Goal: Transaction & Acquisition: Obtain resource

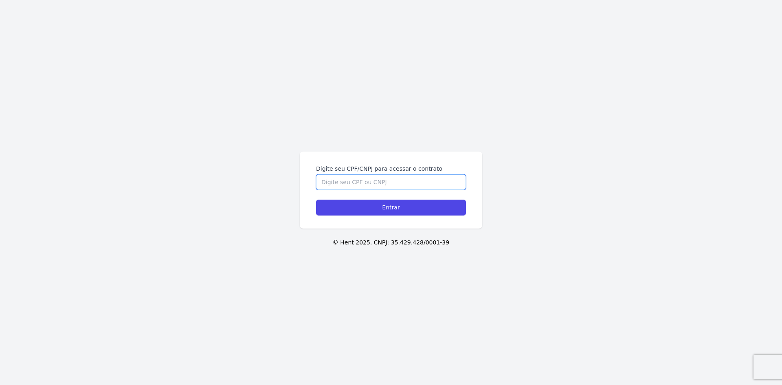
click at [333, 184] on input "Digite seu CPF/CNPJ para acessar o contrato" at bounding box center [391, 181] width 150 height 15
type input "42969773856"
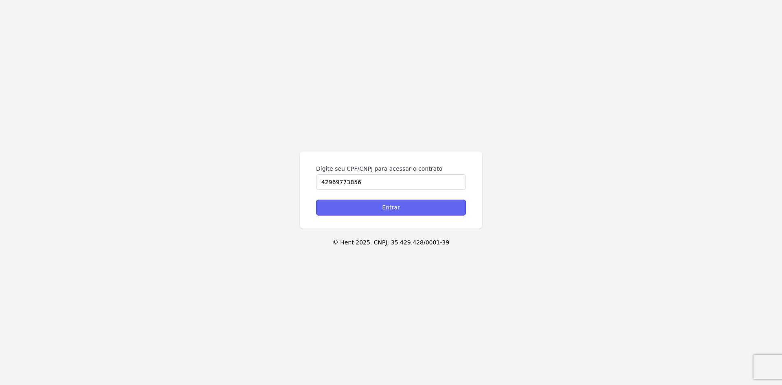
click at [385, 207] on input "Entrar" at bounding box center [391, 207] width 150 height 16
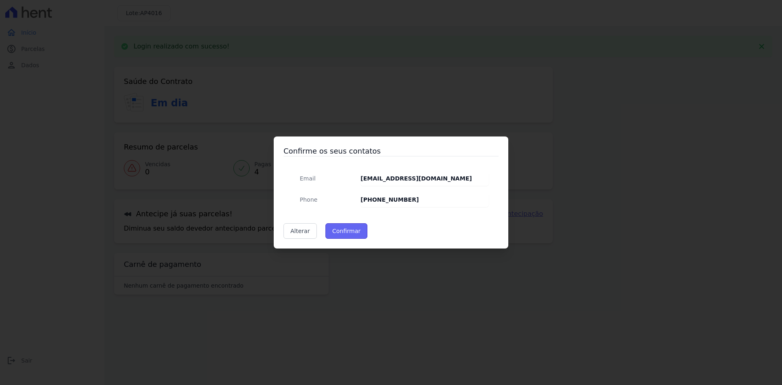
click at [343, 232] on button "Confirmar" at bounding box center [346, 230] width 42 height 15
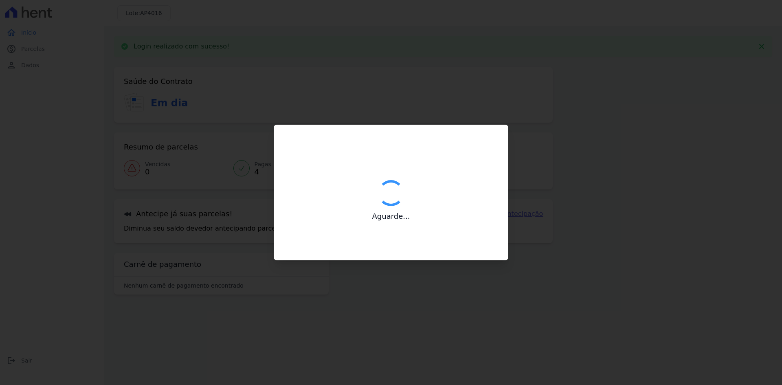
type input "Contatos confirmados com sucesso."
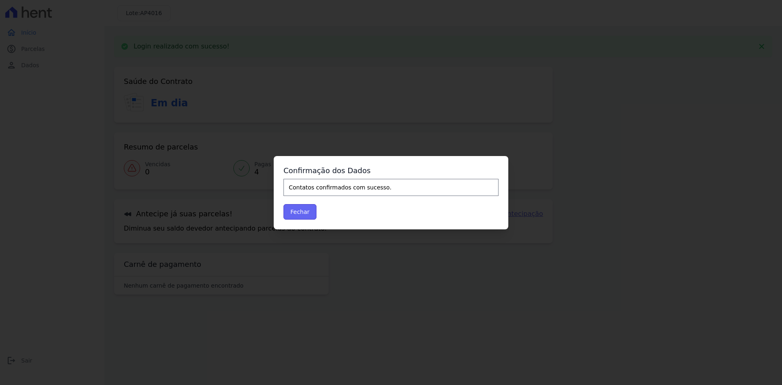
click at [299, 216] on button "Fechar" at bounding box center [299, 211] width 33 height 15
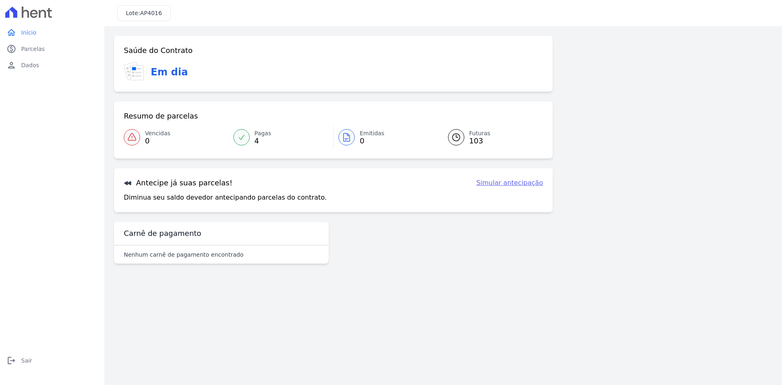
click at [247, 137] on div at bounding box center [241, 137] width 16 height 16
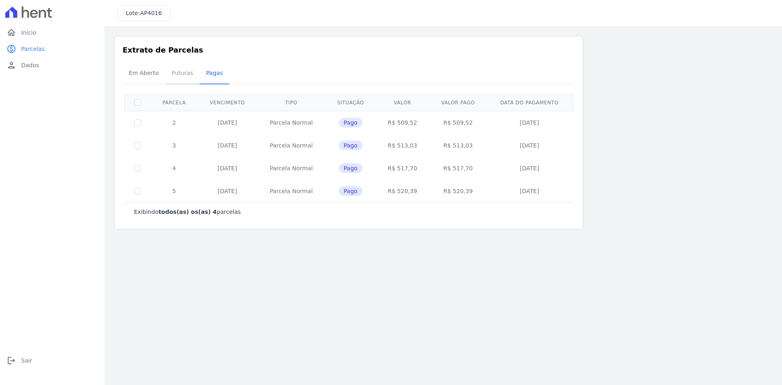
click at [177, 73] on span "Futuras" at bounding box center [182, 73] width 31 height 16
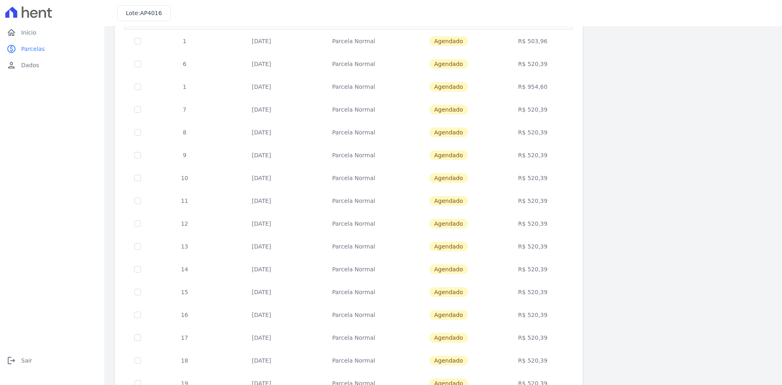
scroll to position [230, 0]
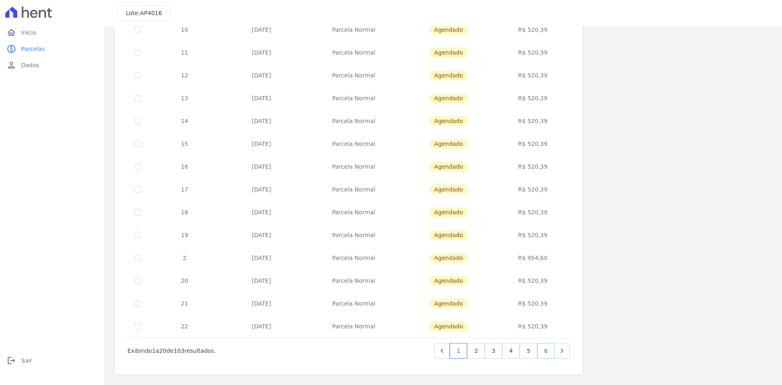
click at [546, 345] on link "6" at bounding box center [546, 350] width 18 height 15
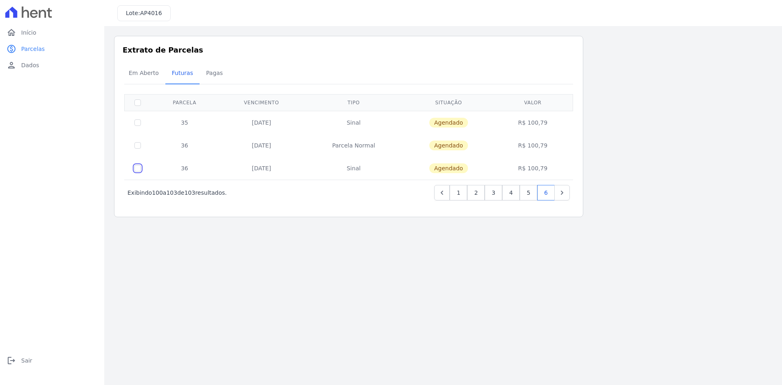
click at [139, 169] on input "checkbox" at bounding box center [137, 168] width 7 height 7
checkbox input "true"
click at [139, 169] on input "checkbox" at bounding box center [137, 168] width 7 height 7
checkbox input "false"
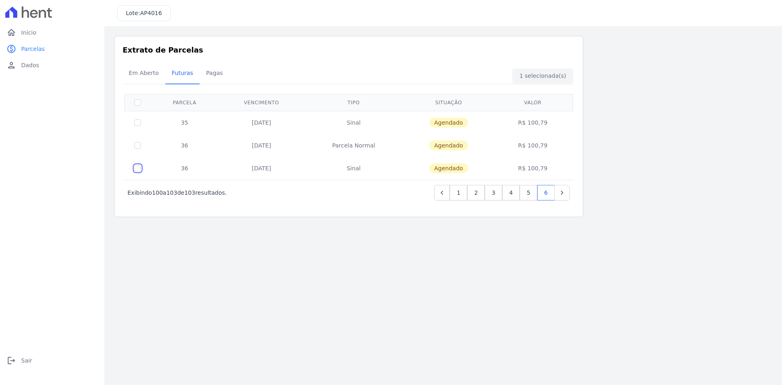
checkbox input "false"
click at [462, 192] on link "1" at bounding box center [458, 192] width 18 height 15
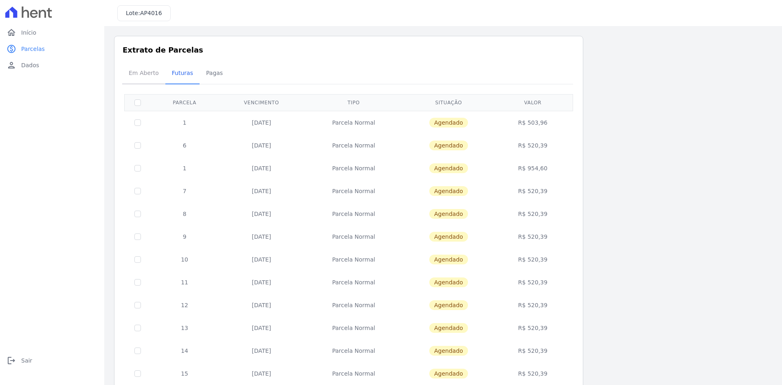
click at [140, 76] on span "Em Aberto" at bounding box center [144, 73] width 40 height 16
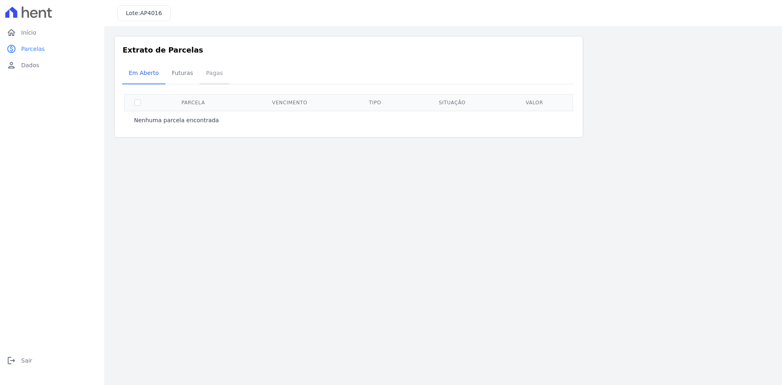
click at [206, 75] on span "Pagas" at bounding box center [214, 73] width 26 height 16
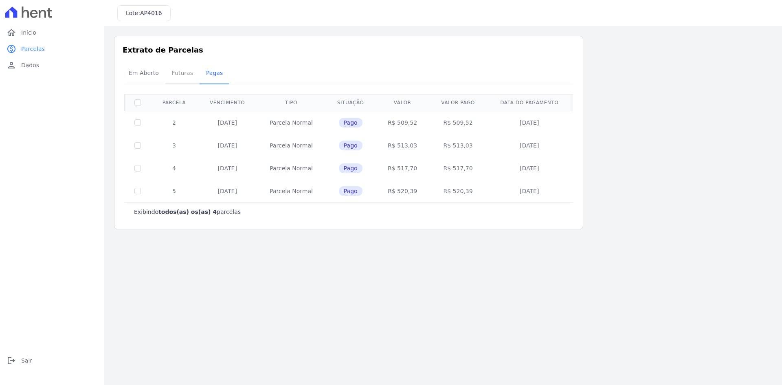
click at [183, 75] on span "Futuras" at bounding box center [182, 73] width 31 height 16
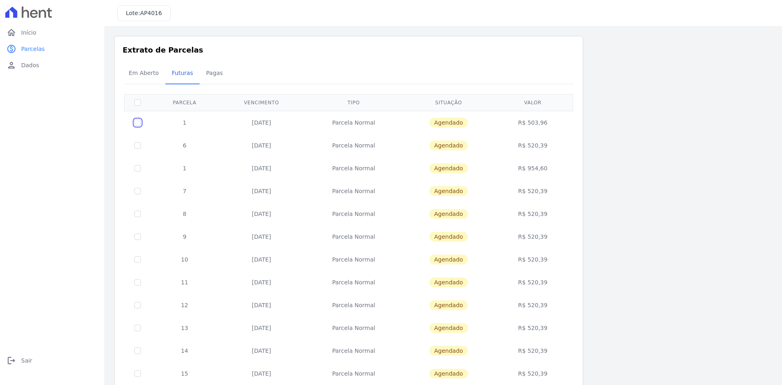
click at [139, 123] on input "checkbox" at bounding box center [137, 122] width 7 height 7
checkbox input "true"
click at [139, 123] on input "checkbox" at bounding box center [137, 122] width 7 height 7
checkbox input "false"
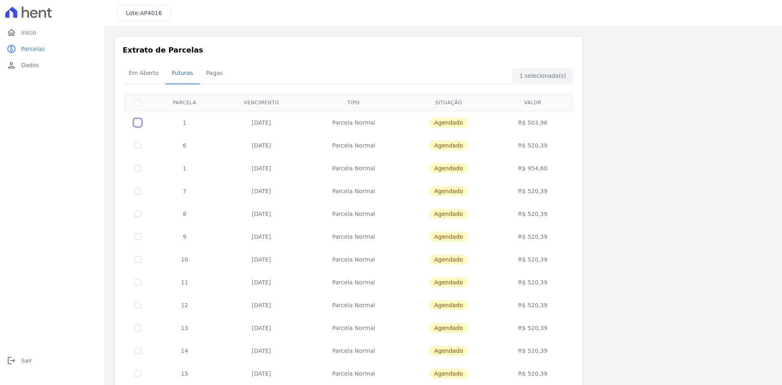
checkbox input "false"
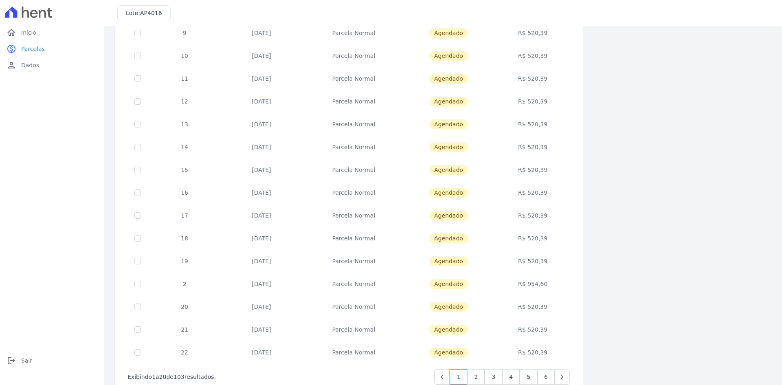
scroll to position [230, 0]
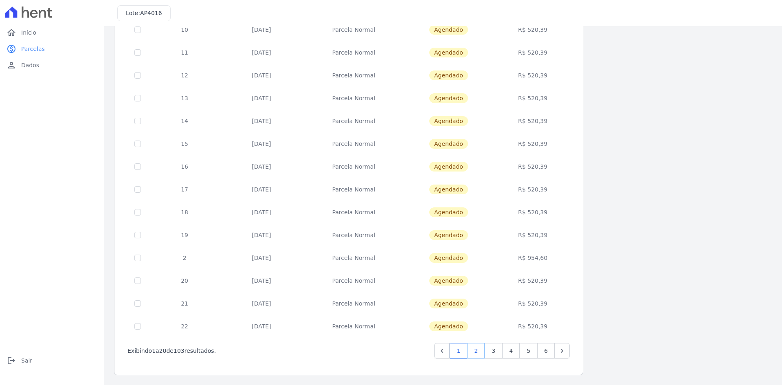
click at [480, 349] on link "2" at bounding box center [476, 350] width 18 height 15
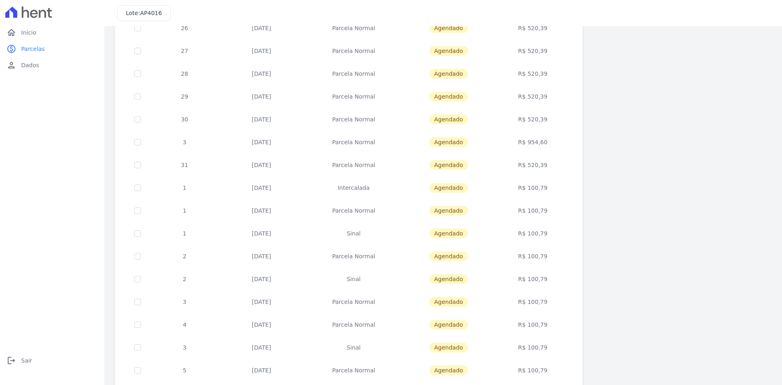
scroll to position [230, 0]
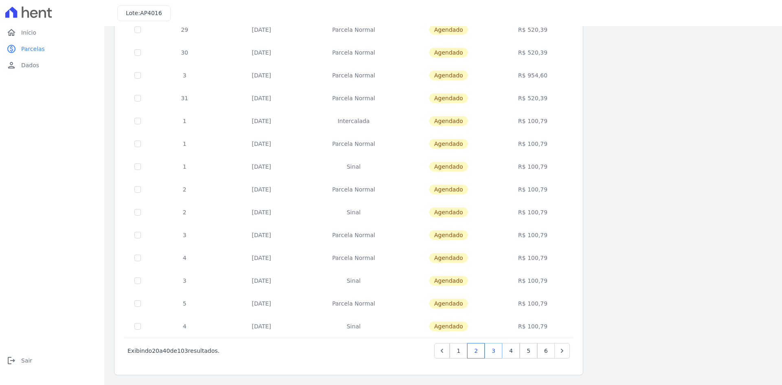
click at [492, 353] on link "3" at bounding box center [493, 350] width 18 height 15
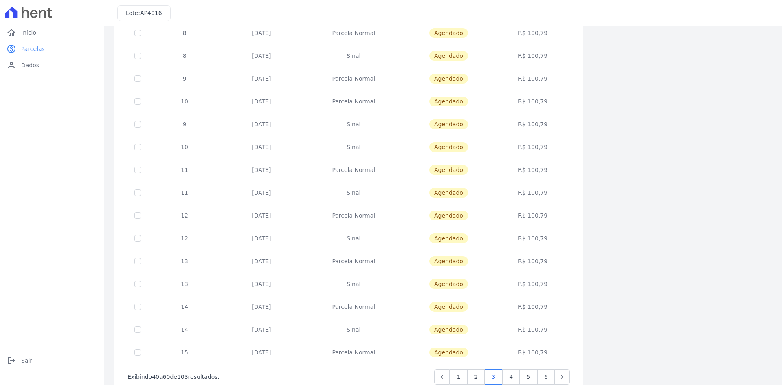
scroll to position [230, 0]
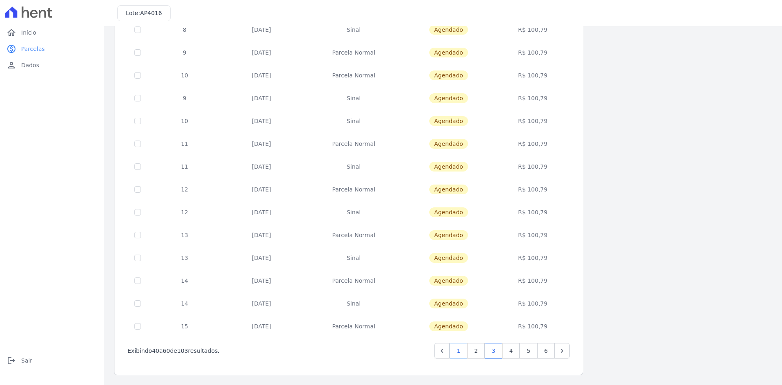
click at [463, 354] on link "1" at bounding box center [458, 350] width 18 height 15
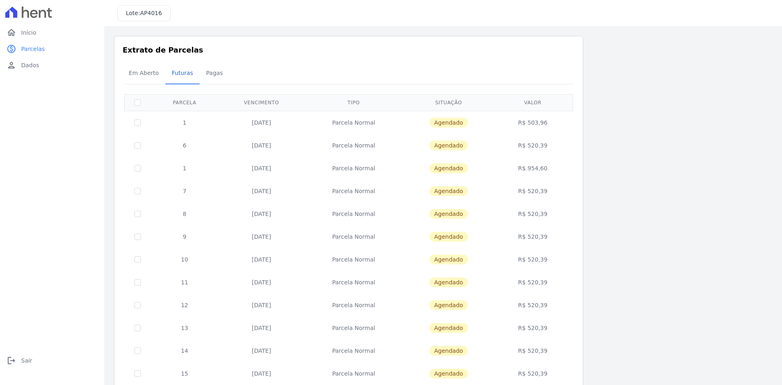
scroll to position [230, 0]
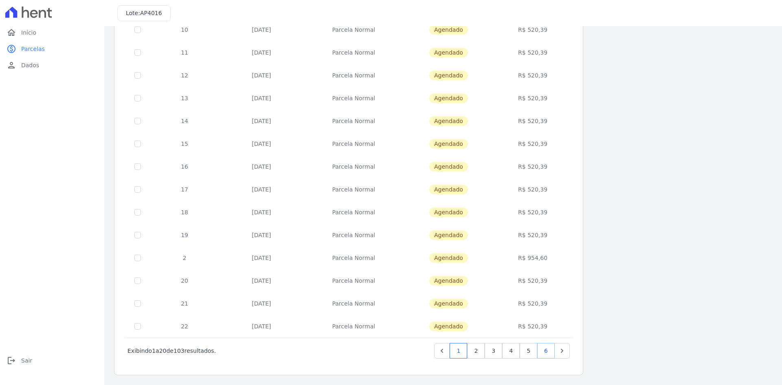
click at [543, 351] on link "6" at bounding box center [546, 350] width 18 height 15
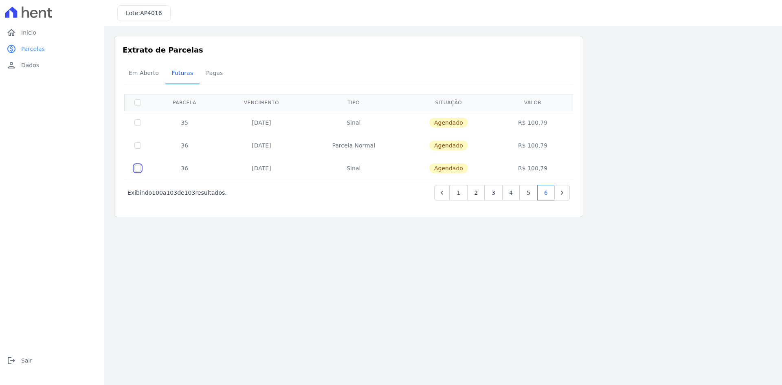
click at [139, 168] on input "checkbox" at bounding box center [137, 168] width 7 height 7
checkbox input "true"
click at [542, 75] on div "Em Aberto Futuras Pagas" at bounding box center [348, 74] width 453 height 20
click at [140, 142] on input "checkbox" at bounding box center [137, 145] width 7 height 7
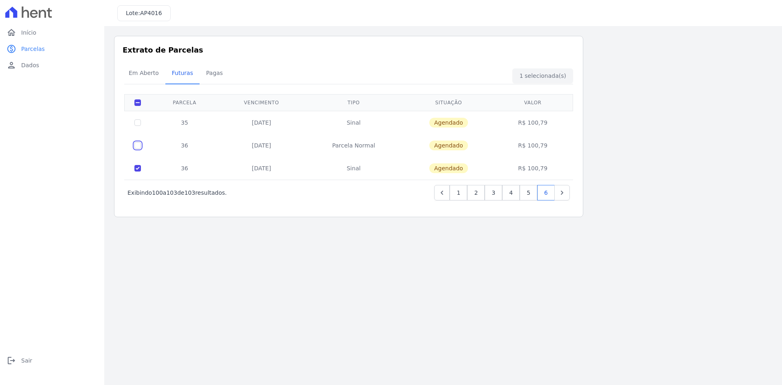
checkbox input "true"
click at [138, 124] on input "checkbox" at bounding box center [137, 122] width 7 height 7
checkbox input "true"
click at [140, 77] on span "Em Aberto" at bounding box center [144, 73] width 40 height 16
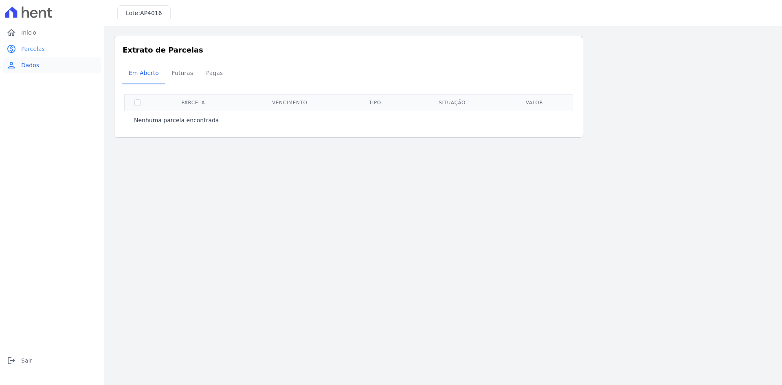
click at [24, 63] on span "Dados" at bounding box center [30, 65] width 18 height 8
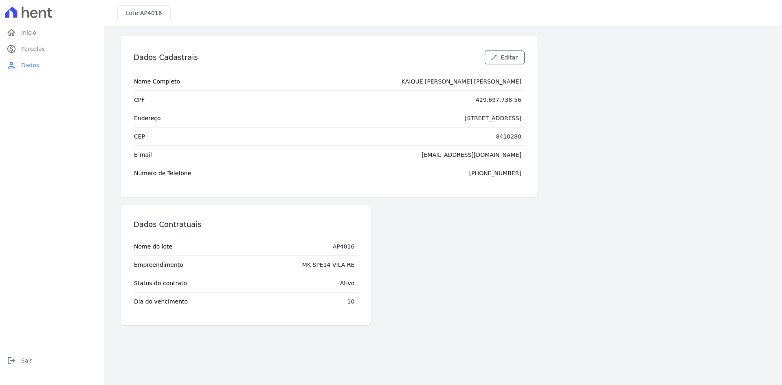
click at [346, 243] on div "AP4016" at bounding box center [344, 246] width 22 height 8
copy div "AP4016"
click at [31, 36] on span "Início" at bounding box center [28, 32] width 15 height 8
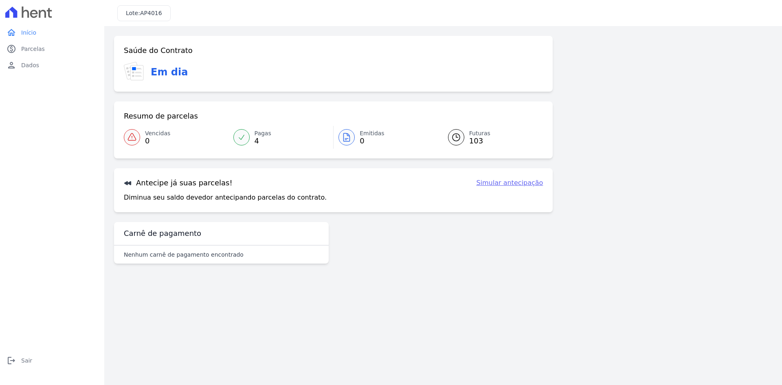
click at [515, 186] on link "Simular antecipação" at bounding box center [509, 183] width 67 height 10
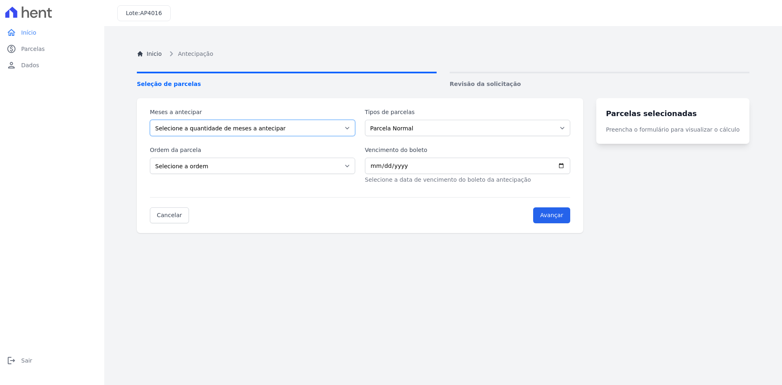
click at [329, 132] on select "Selecione a quantidade de meses a antecipar 1 2 3 4 5 6 7 8 9 10 11 12 13 14 15…" at bounding box center [252, 128] width 205 height 16
select select "67"
click at [150, 120] on select "Selecione a quantidade de meses a antecipar 1 2 3 4 5 6 7 8 9 10 11 12 13 14 15…" at bounding box center [252, 128] width 205 height 16
click at [223, 168] on select "Selecione a ordem Últimas parcelas Primeiras parcelas" at bounding box center [252, 166] width 205 height 16
select select "ending"
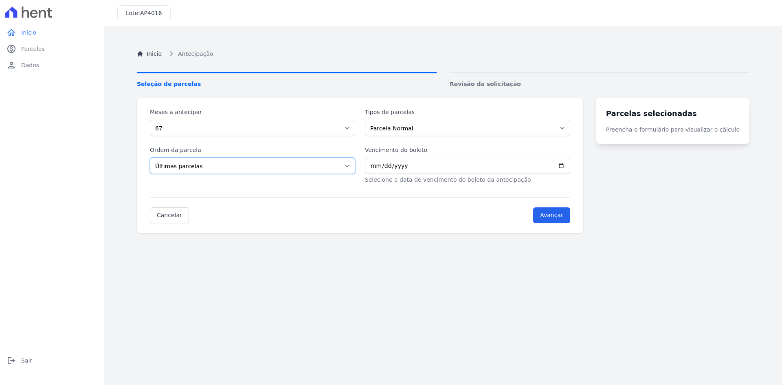
click at [150, 158] on select "Selecione a ordem Últimas parcelas Primeiras parcelas" at bounding box center [252, 166] width 205 height 16
click at [417, 127] on select "Parcela Normal Intercalada Sinal" at bounding box center [467, 128] width 205 height 16
select select "interleaved"
click at [371, 120] on select "Parcela Normal Intercalada Sinal" at bounding box center [467, 128] width 205 height 16
click at [418, 165] on input "Vencimento do boleto" at bounding box center [467, 166] width 205 height 16
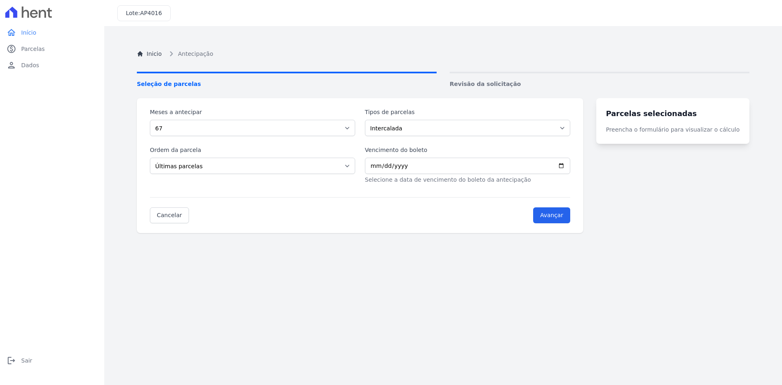
click at [406, 239] on div "Inicio Antecipação Seleção de parcelas Revisão da solicitação Meses a antecipar…" at bounding box center [442, 228] width 625 height 385
click at [568, 219] on input "Avançar" at bounding box center [551, 215] width 37 height 16
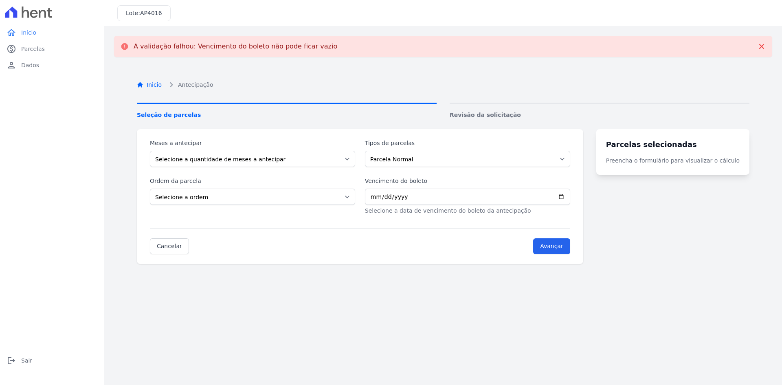
click at [142, 84] on link "Inicio" at bounding box center [149, 85] width 25 height 9
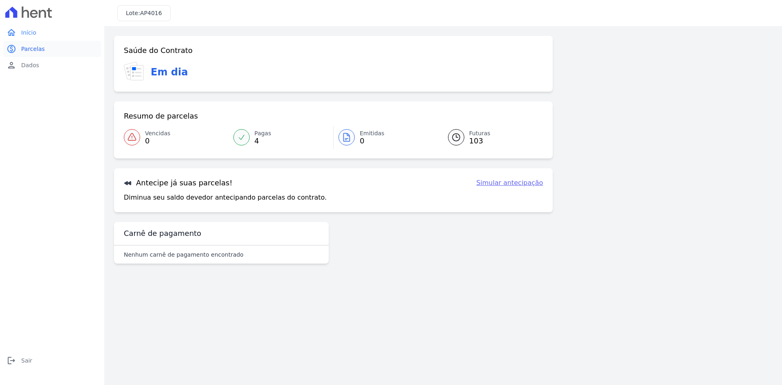
click at [36, 47] on span "Parcelas" at bounding box center [33, 49] width 24 height 8
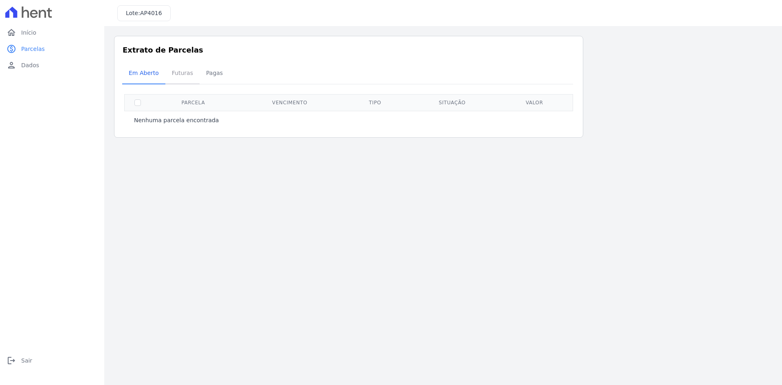
click at [169, 73] on span "Futuras" at bounding box center [182, 73] width 31 height 16
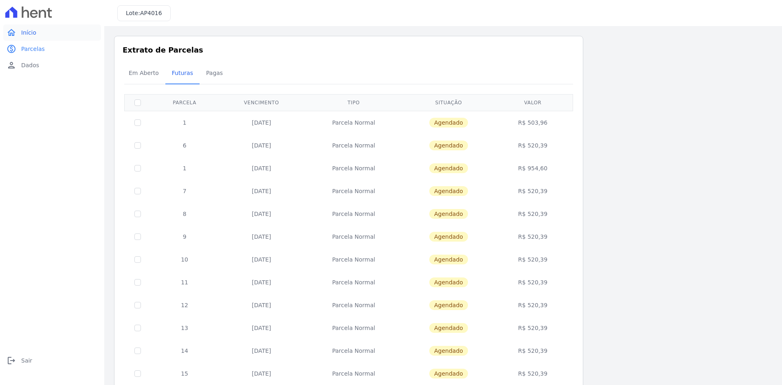
click at [26, 32] on span "Início" at bounding box center [28, 32] width 15 height 8
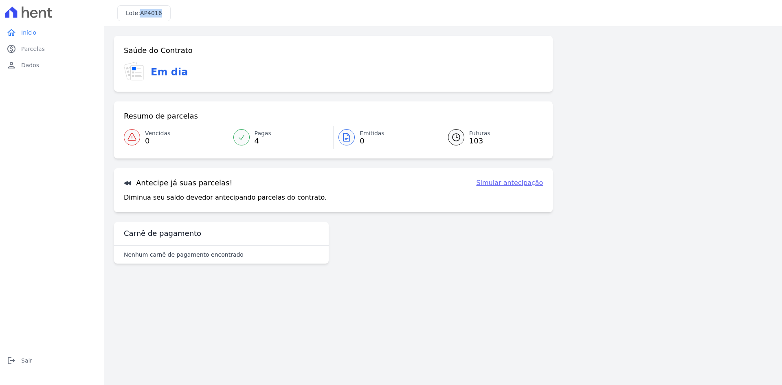
drag, startPoint x: 158, startPoint y: 13, endPoint x: 141, endPoint y: 13, distance: 17.1
click at [141, 13] on span "AP4016" at bounding box center [151, 13] width 22 height 7
copy span "AP4016"
click at [240, 135] on icon at bounding box center [241, 137] width 8 height 8
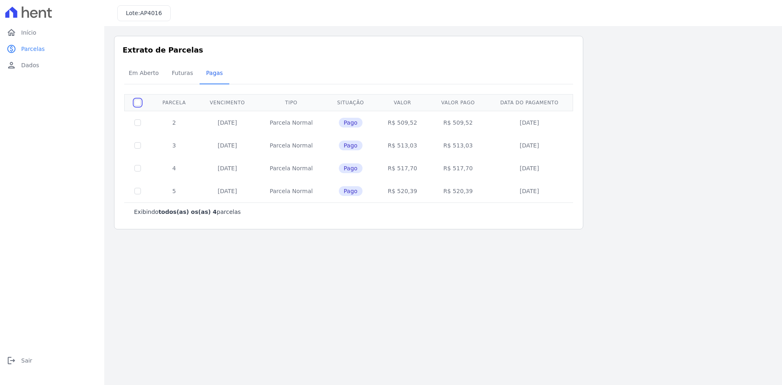
click at [138, 101] on input "checkbox" at bounding box center [137, 102] width 7 height 7
click at [136, 105] on input "checkbox" at bounding box center [137, 102] width 7 height 7
click at [138, 103] on input "checkbox" at bounding box center [137, 102] width 7 height 7
checkbox input "false"
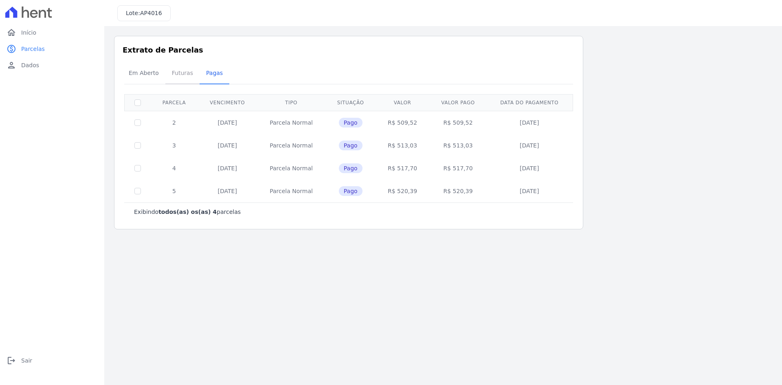
click at [174, 76] on span "Futuras" at bounding box center [182, 73] width 31 height 16
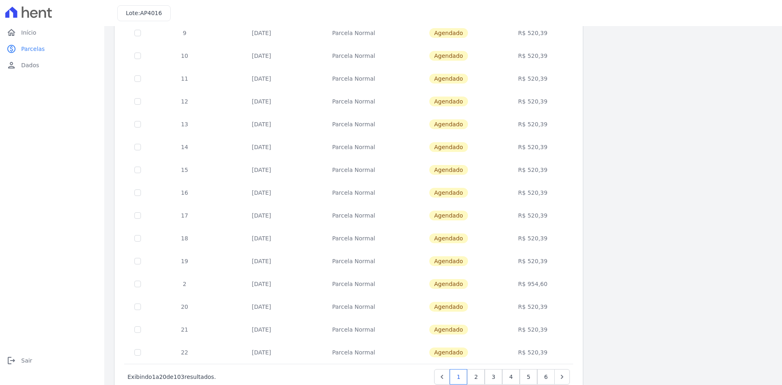
scroll to position [230, 0]
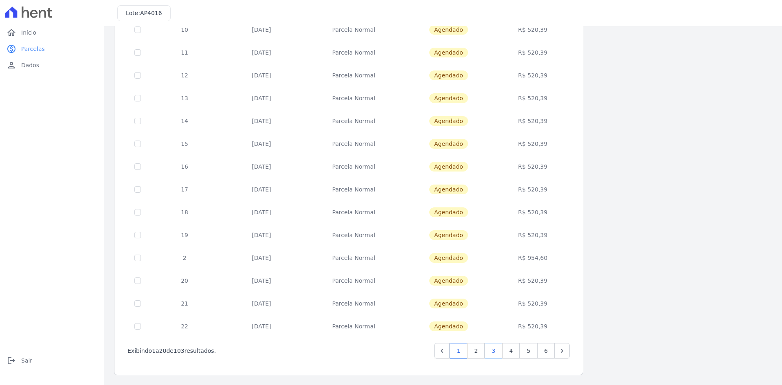
click at [492, 348] on link "3" at bounding box center [493, 350] width 18 height 15
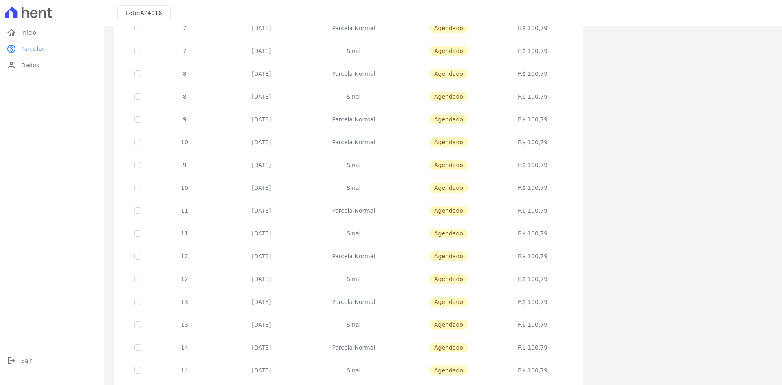
scroll to position [230, 0]
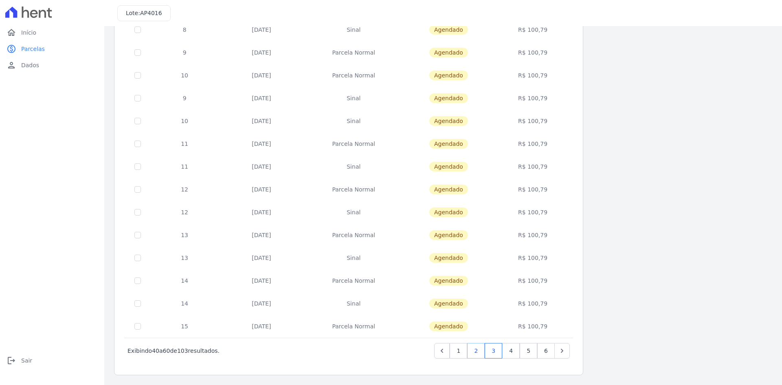
click at [480, 348] on link "2" at bounding box center [476, 350] width 18 height 15
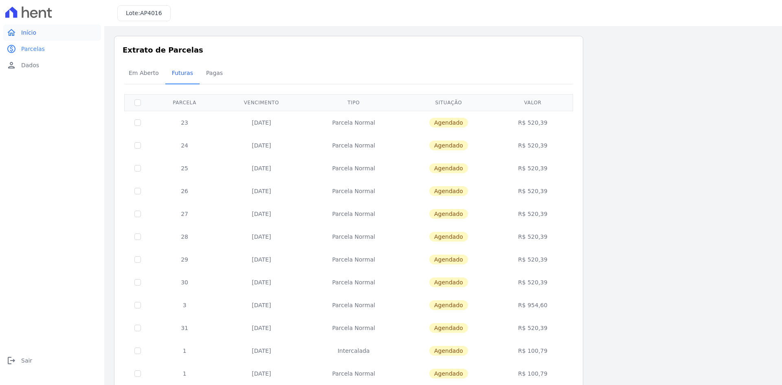
click at [8, 35] on icon "home" at bounding box center [12, 33] width 10 height 10
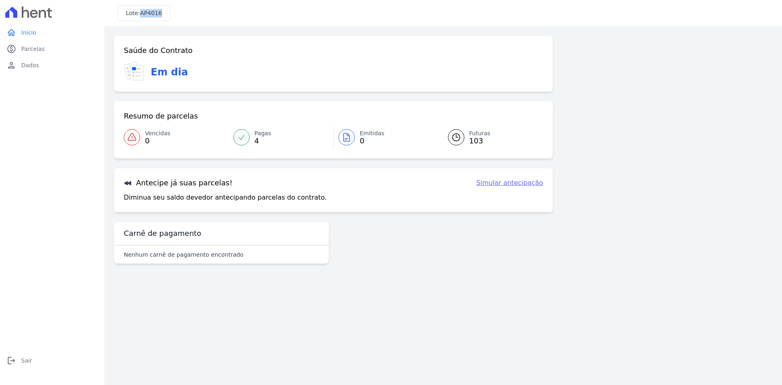
drag, startPoint x: 158, startPoint y: 13, endPoint x: 141, endPoint y: 14, distance: 17.1
click at [141, 14] on span "AP4016" at bounding box center [151, 13] width 22 height 7
copy span "AP4016"
click at [245, 136] on icon at bounding box center [241, 137] width 8 height 8
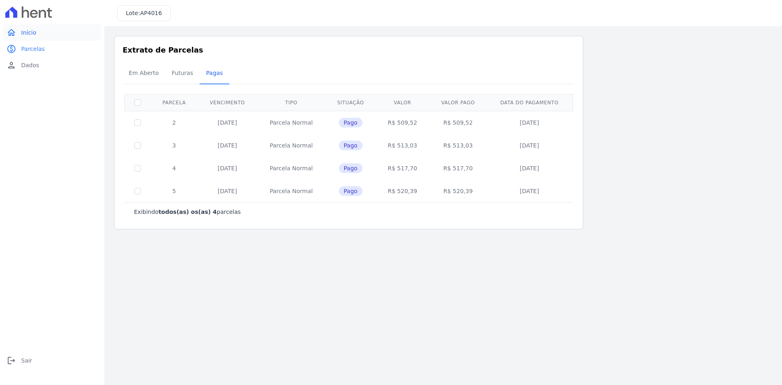
click at [22, 33] on span "Início" at bounding box center [28, 32] width 15 height 8
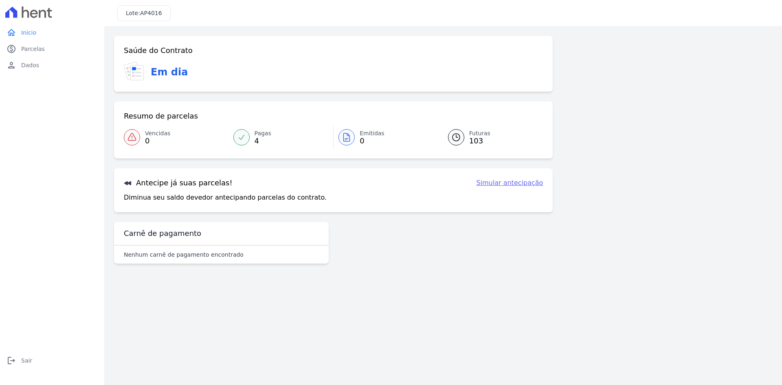
click at [466, 138] on link "Futuras 103" at bounding box center [490, 137] width 105 height 23
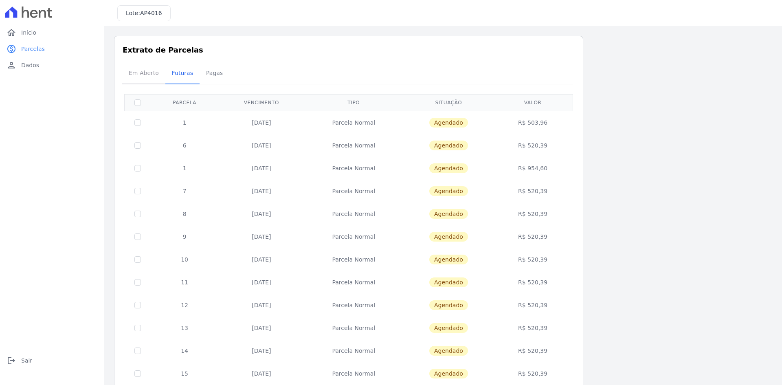
click at [140, 72] on span "Em Aberto" at bounding box center [144, 73] width 40 height 16
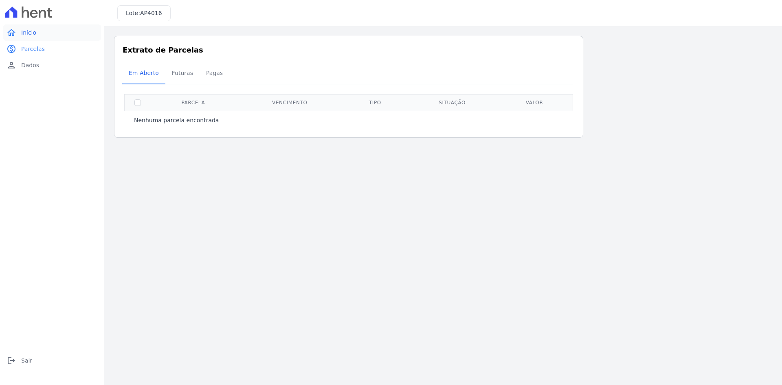
click at [27, 29] on span "Início" at bounding box center [28, 32] width 15 height 8
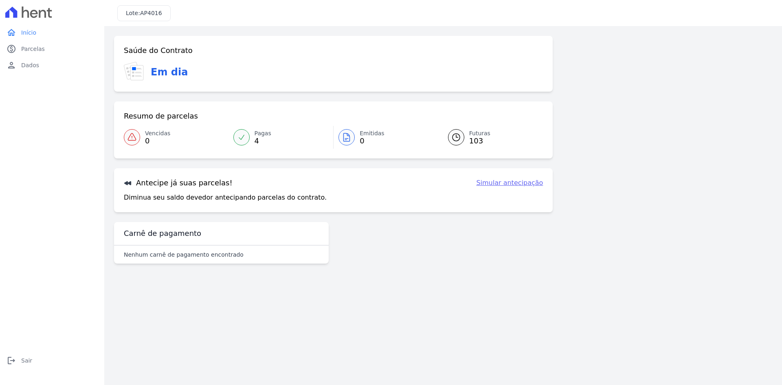
click at [458, 134] on icon at bounding box center [455, 137] width 7 height 7
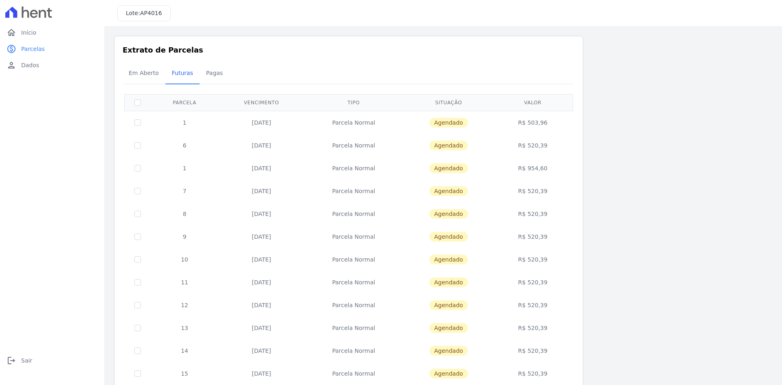
scroll to position [230, 0]
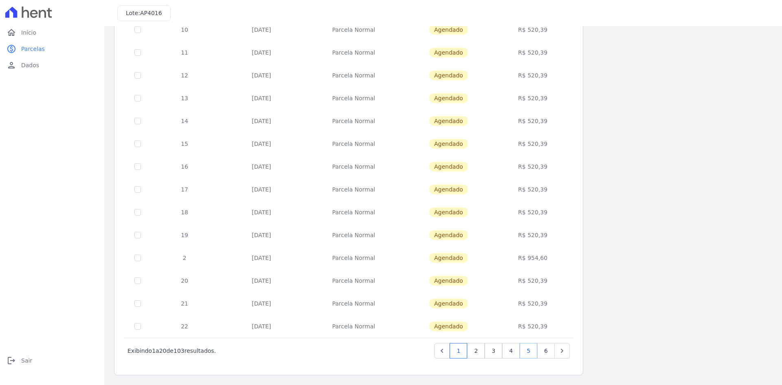
click at [530, 353] on link "5" at bounding box center [528, 350] width 18 height 15
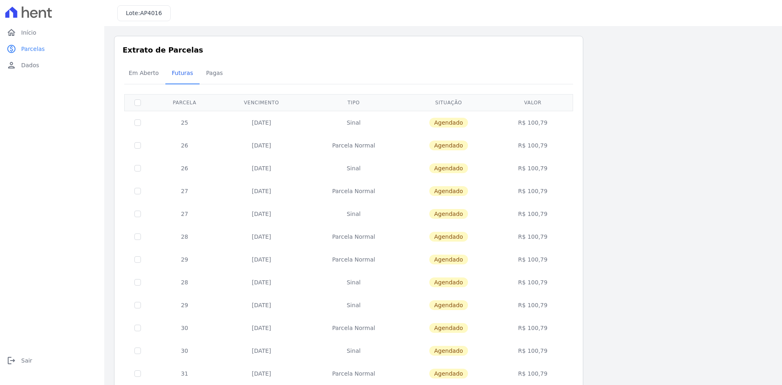
scroll to position [230, 0]
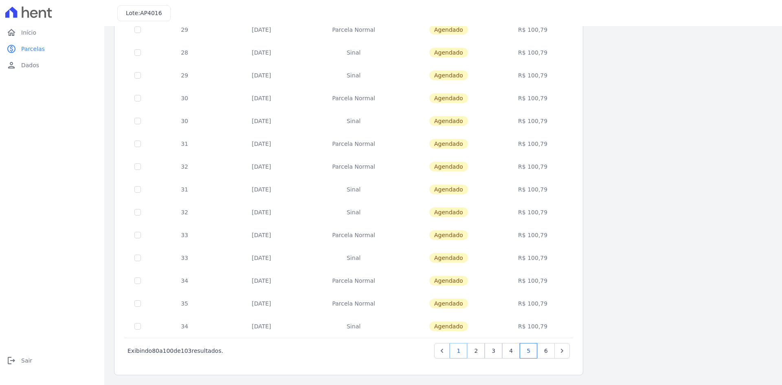
click at [460, 351] on link "1" at bounding box center [458, 350] width 18 height 15
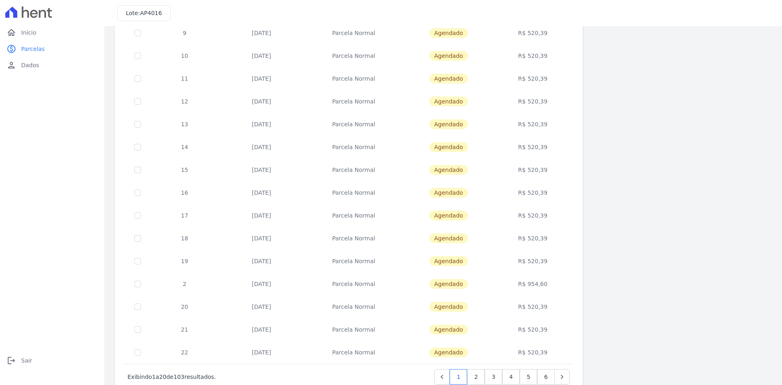
scroll to position [230, 0]
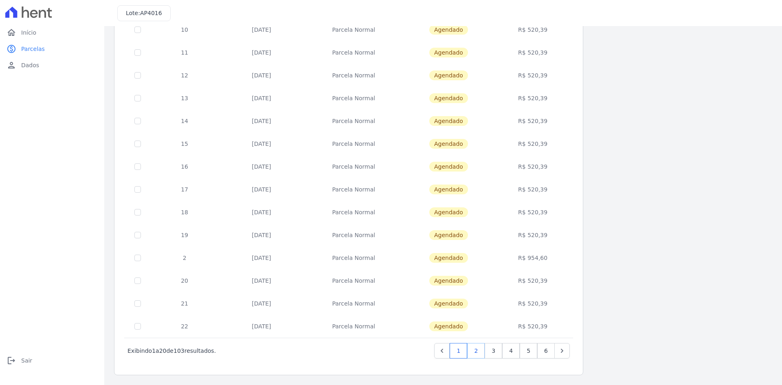
click at [475, 354] on link "2" at bounding box center [476, 350] width 18 height 15
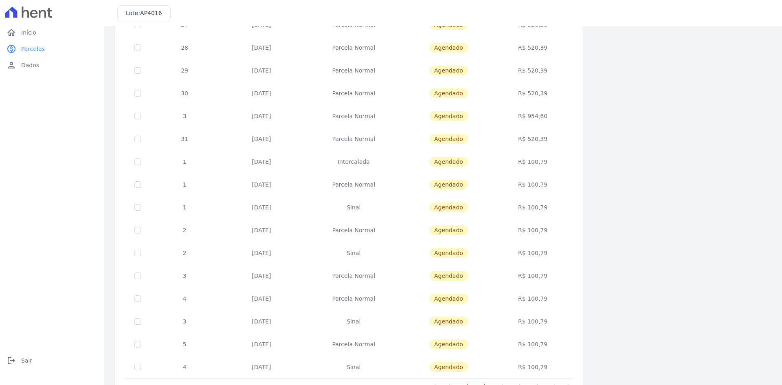
scroll to position [230, 0]
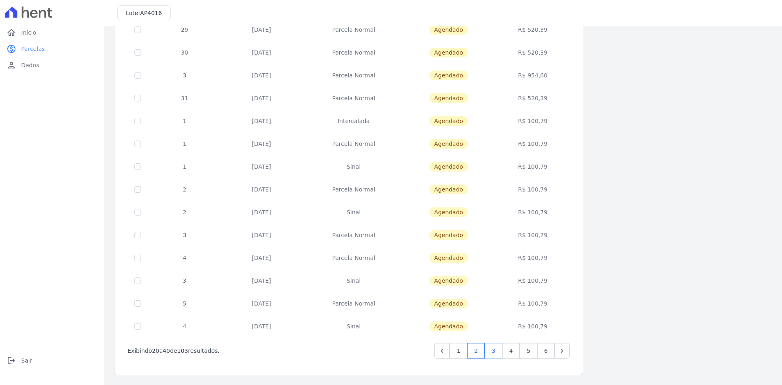
click at [495, 351] on link "3" at bounding box center [493, 350] width 18 height 15
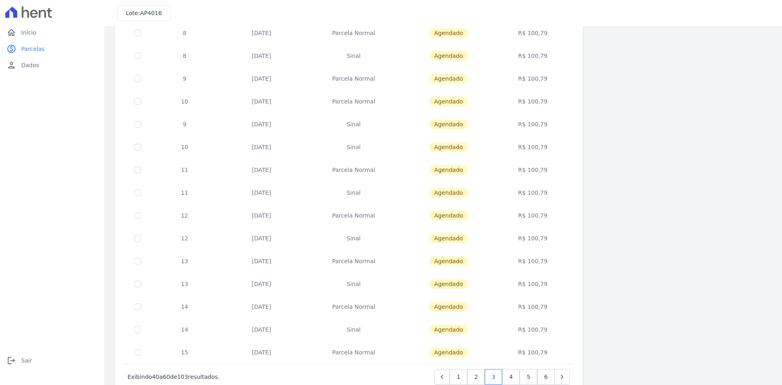
scroll to position [230, 0]
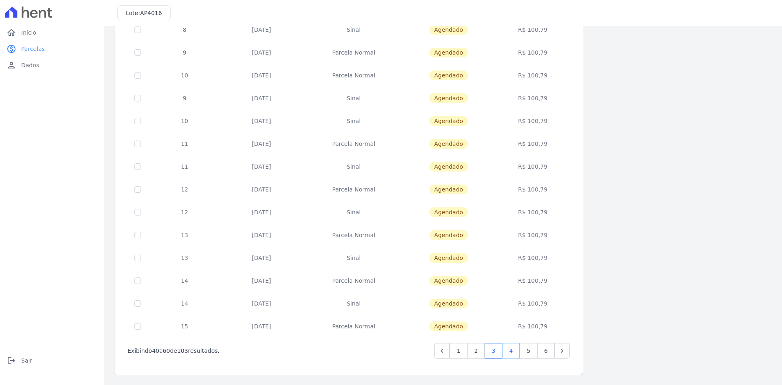
click at [507, 352] on link "4" at bounding box center [511, 350] width 18 height 15
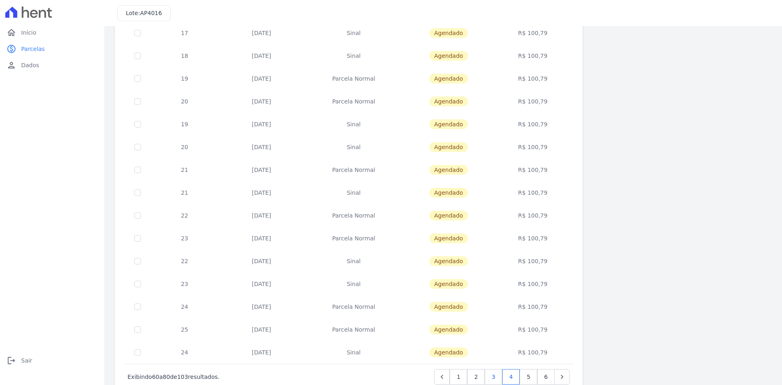
scroll to position [230, 0]
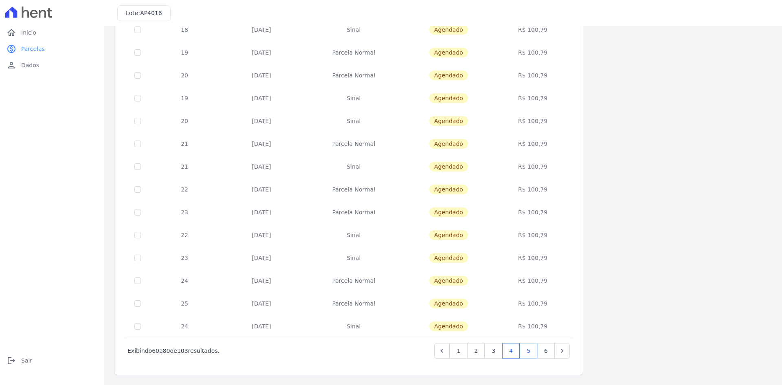
click at [528, 355] on link "5" at bounding box center [528, 350] width 18 height 15
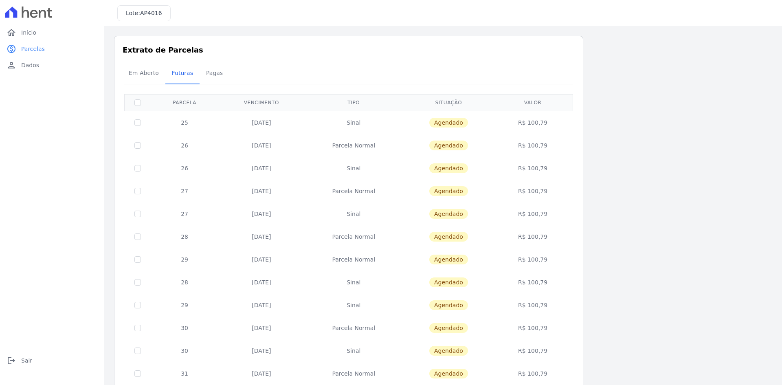
scroll to position [230, 0]
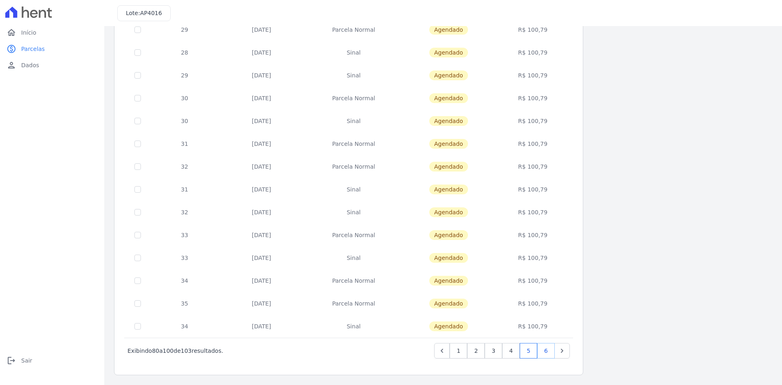
click at [545, 350] on link "6" at bounding box center [546, 350] width 18 height 15
